Goal: Contribute content

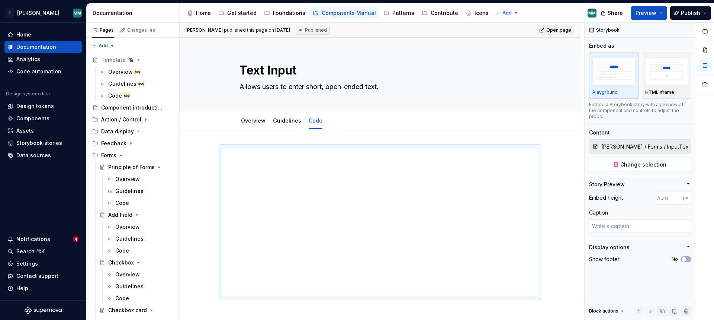
scroll to position [2, 0]
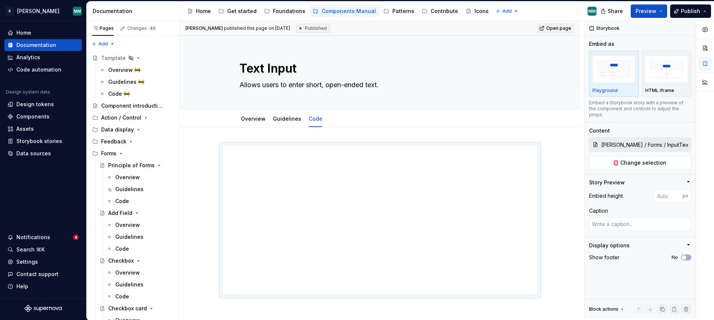
type textarea "*"
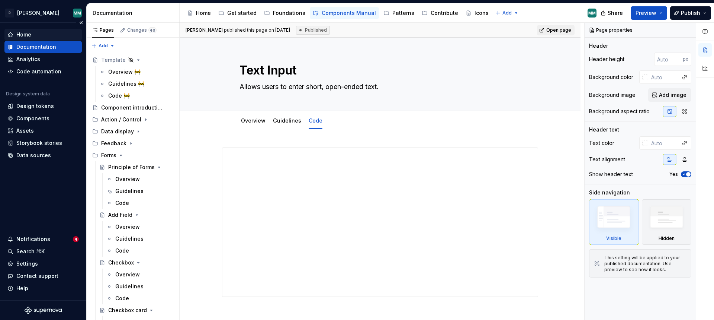
click at [28, 31] on div "Home" at bounding box center [23, 34] width 15 height 7
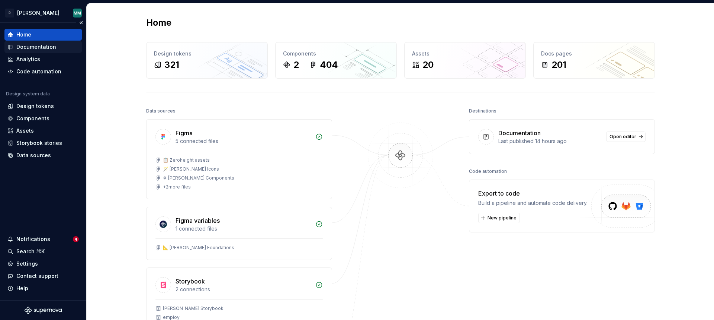
click at [51, 45] on div "Documentation" at bounding box center [36, 46] width 40 height 7
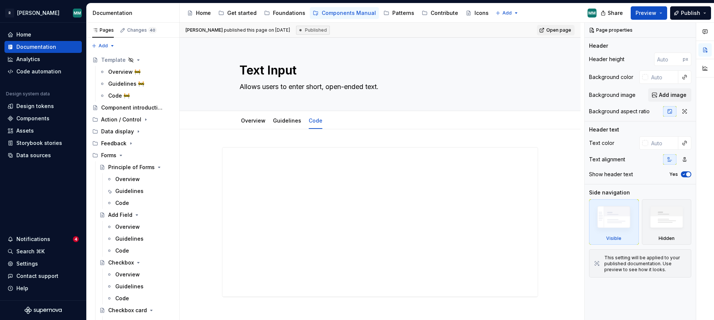
type textarea "*"
